Goal: Navigation & Orientation: Understand site structure

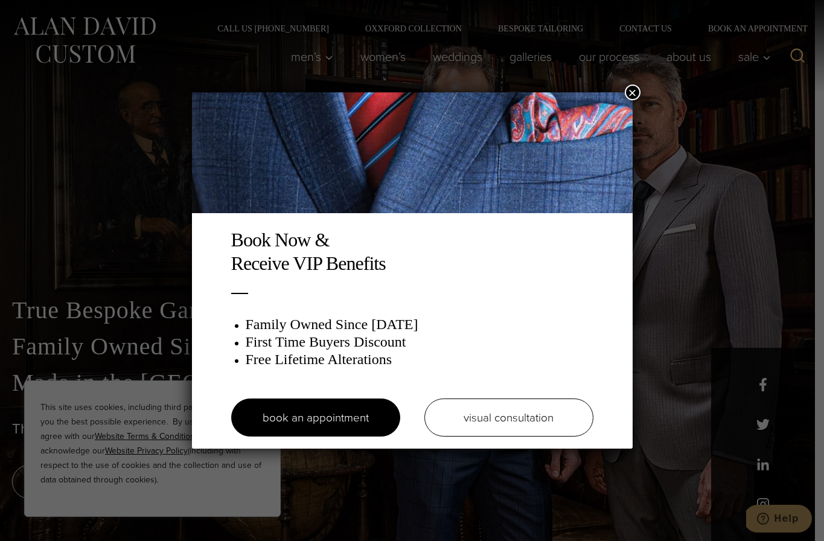
click at [636, 96] on button "×" at bounding box center [633, 93] width 16 height 16
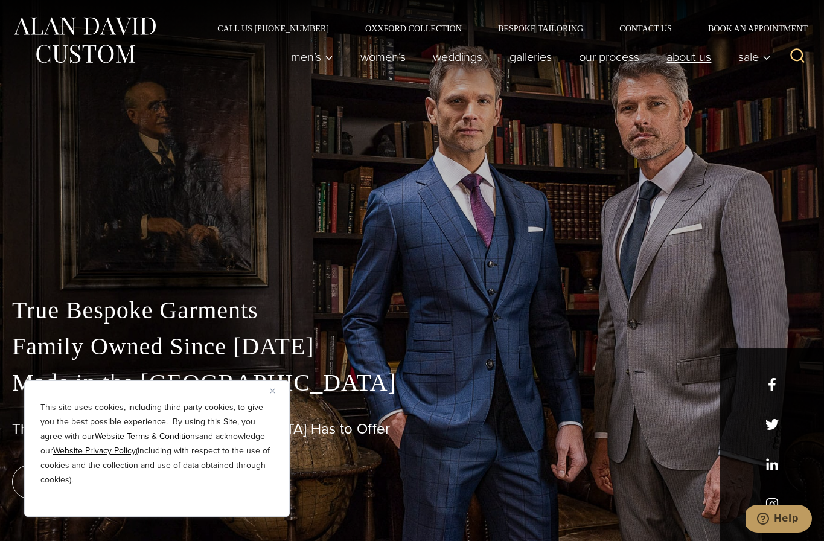
click at [681, 60] on link "About Us" at bounding box center [689, 57] width 72 height 24
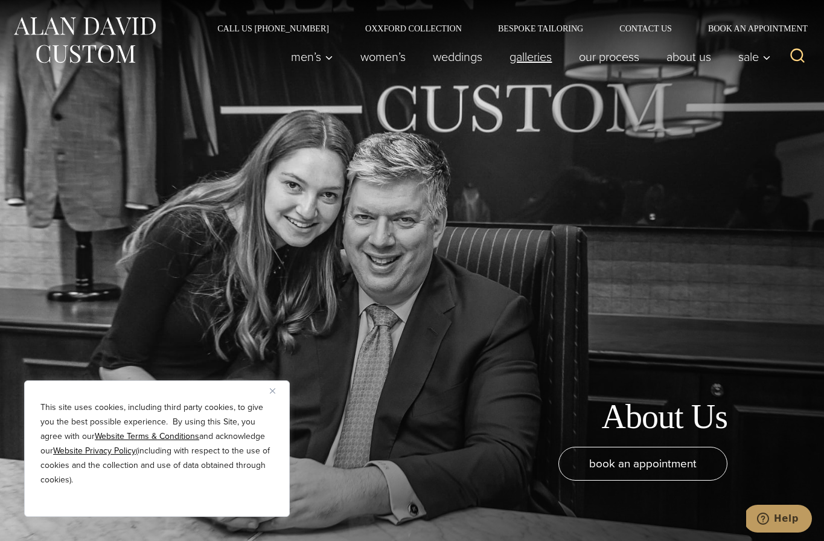
click at [528, 58] on link "Galleries" at bounding box center [530, 57] width 69 height 24
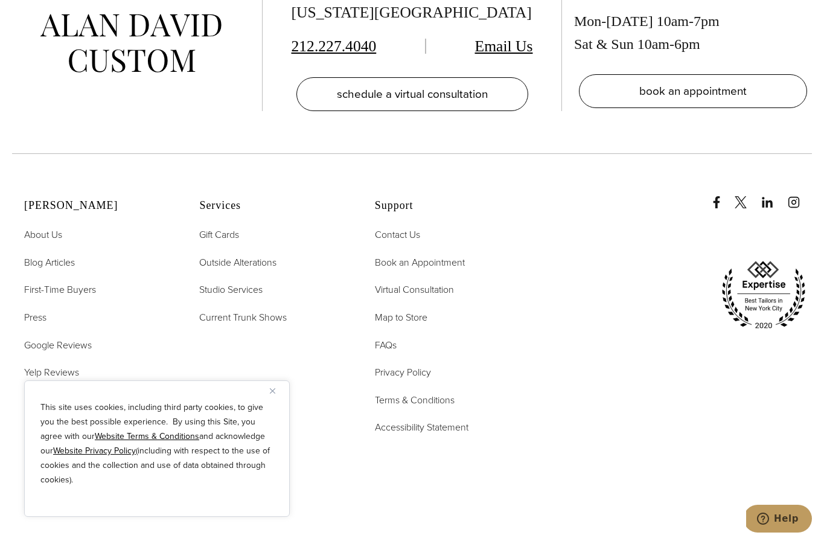
scroll to position [3070, 0]
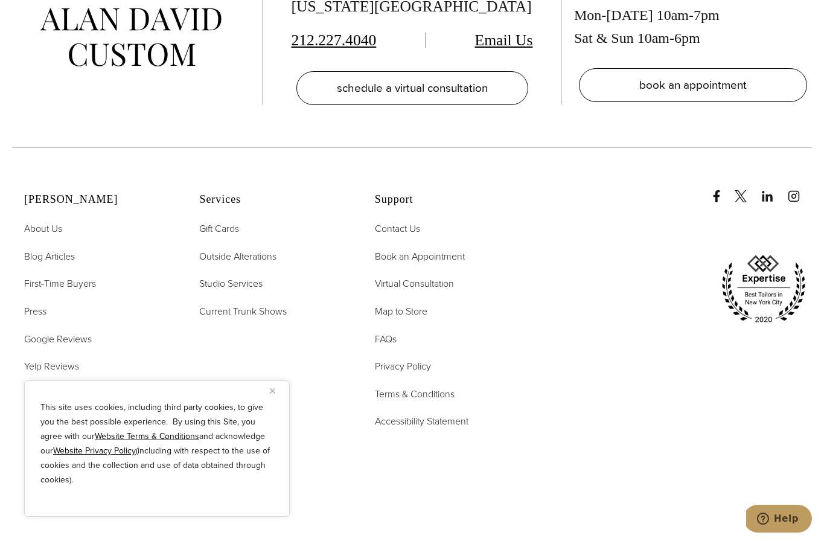
click at [272, 393] on button "Close" at bounding box center [277, 390] width 14 height 14
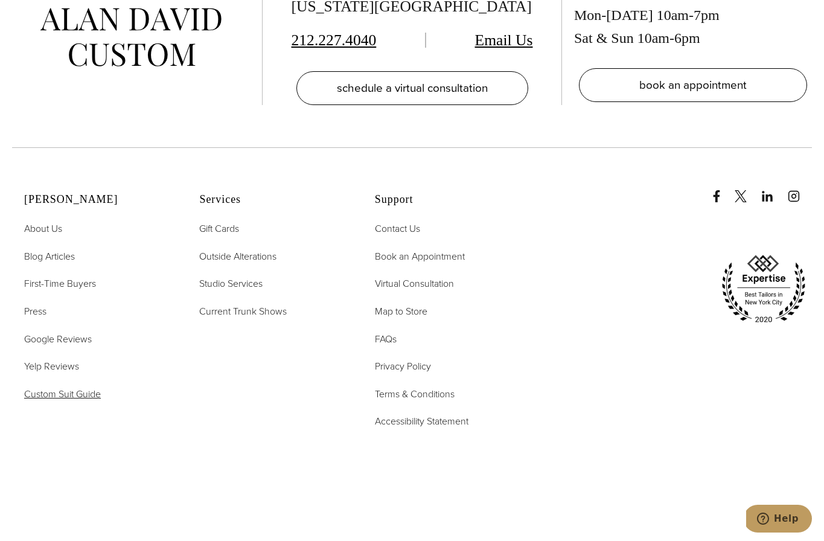
click at [74, 387] on span "Custom Suit Guide" at bounding box center [62, 394] width 77 height 14
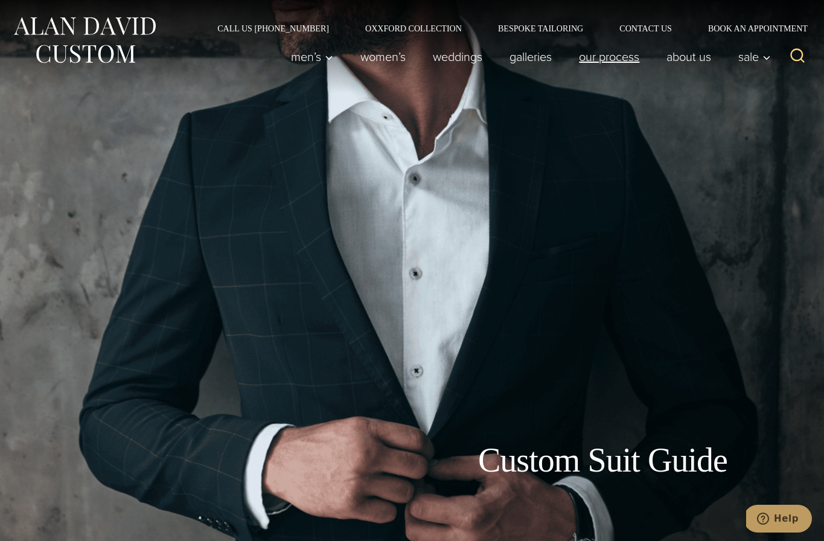
click at [616, 60] on link "Our Process" at bounding box center [610, 57] width 88 height 24
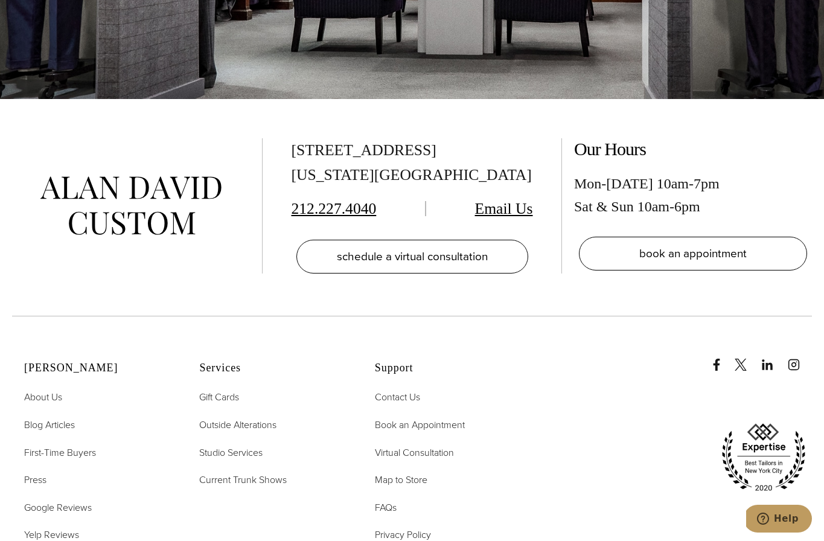
scroll to position [3825, 0]
